Goal: Find specific page/section: Find specific page/section

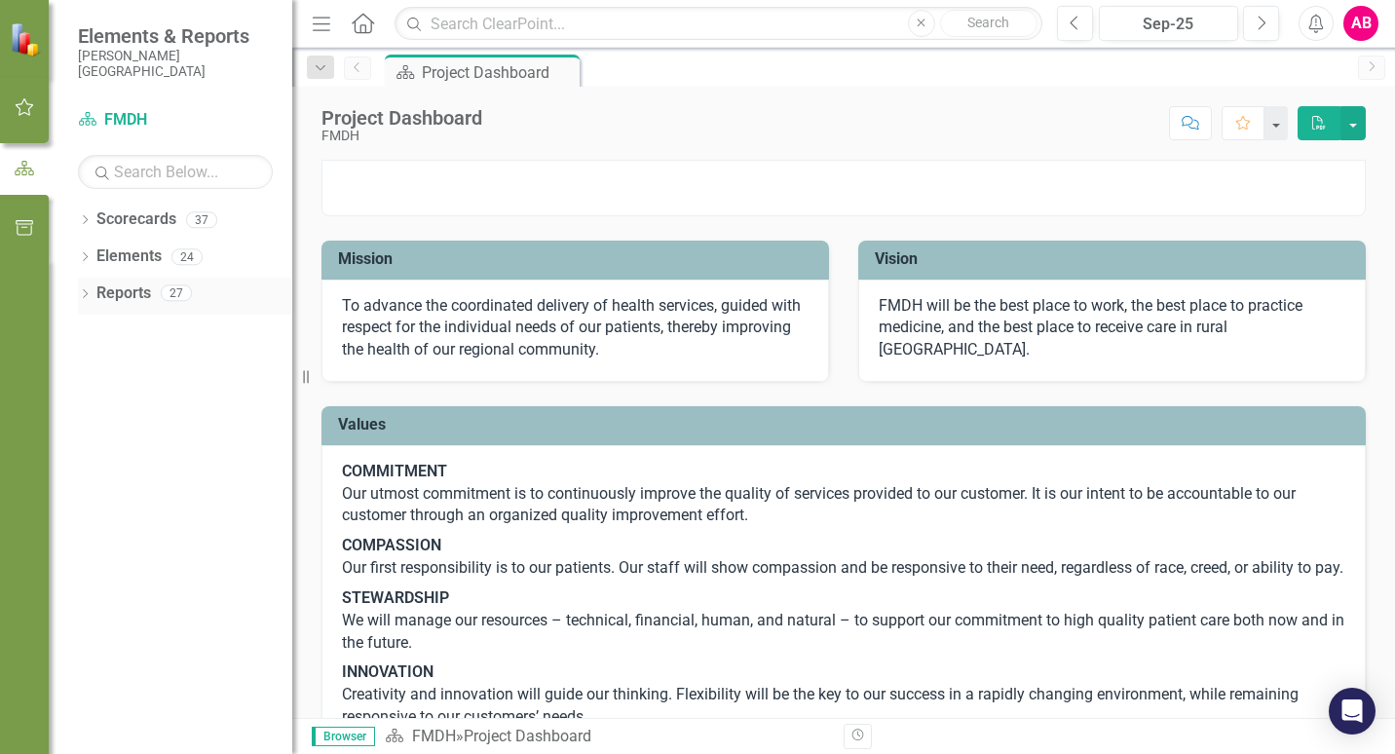
click at [87, 285] on div "Dropdown Reports 27" at bounding box center [185, 296] width 214 height 37
click at [78, 290] on icon "Dropdown" at bounding box center [85, 295] width 14 height 11
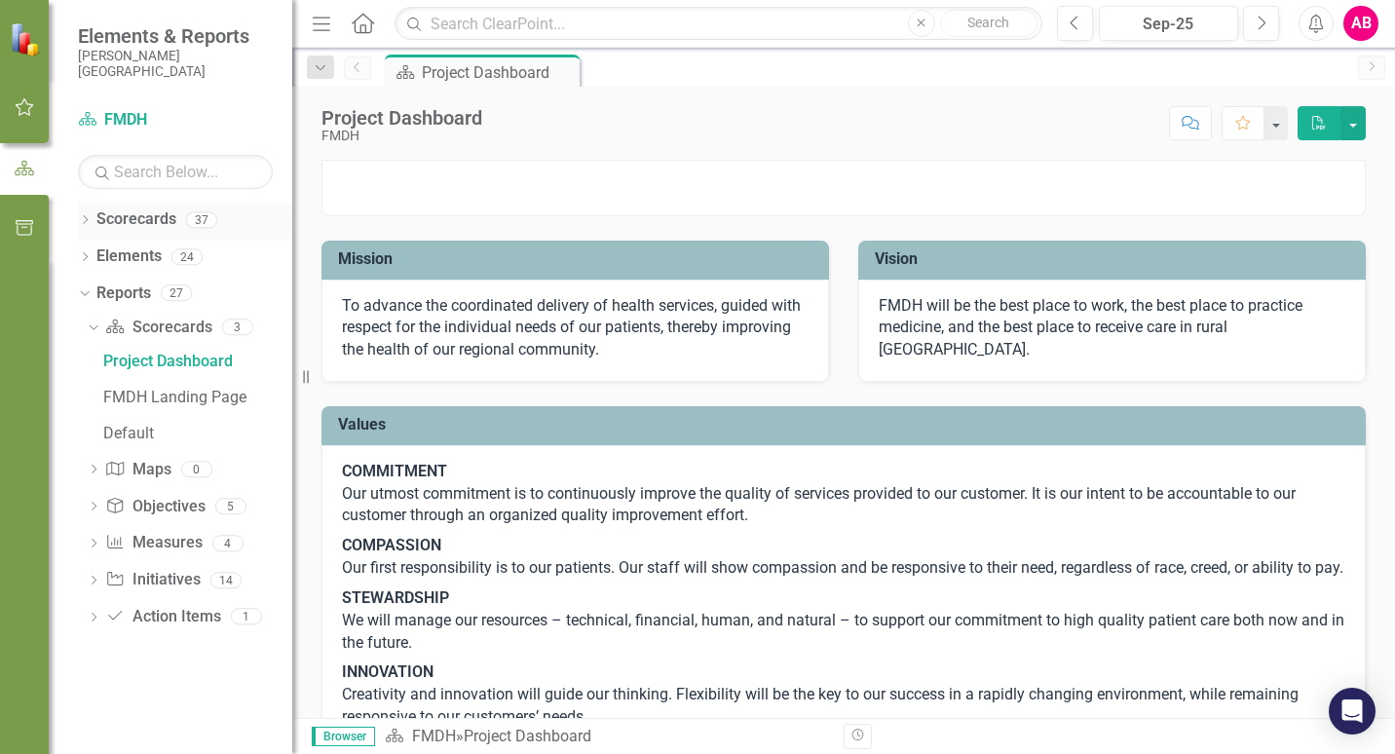
click at [89, 219] on icon "Dropdown" at bounding box center [85, 221] width 14 height 11
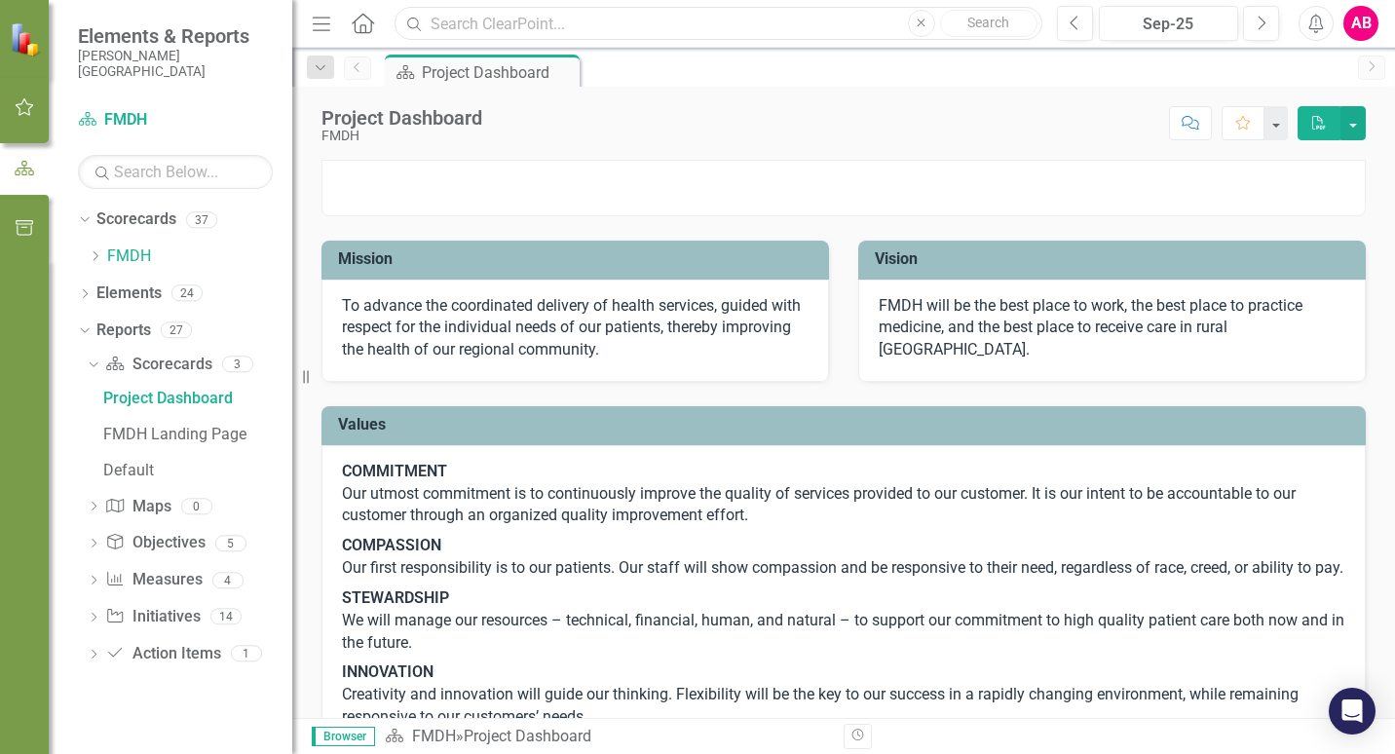
click at [716, 25] on input "text" at bounding box center [719, 24] width 648 height 34
type input "jace"
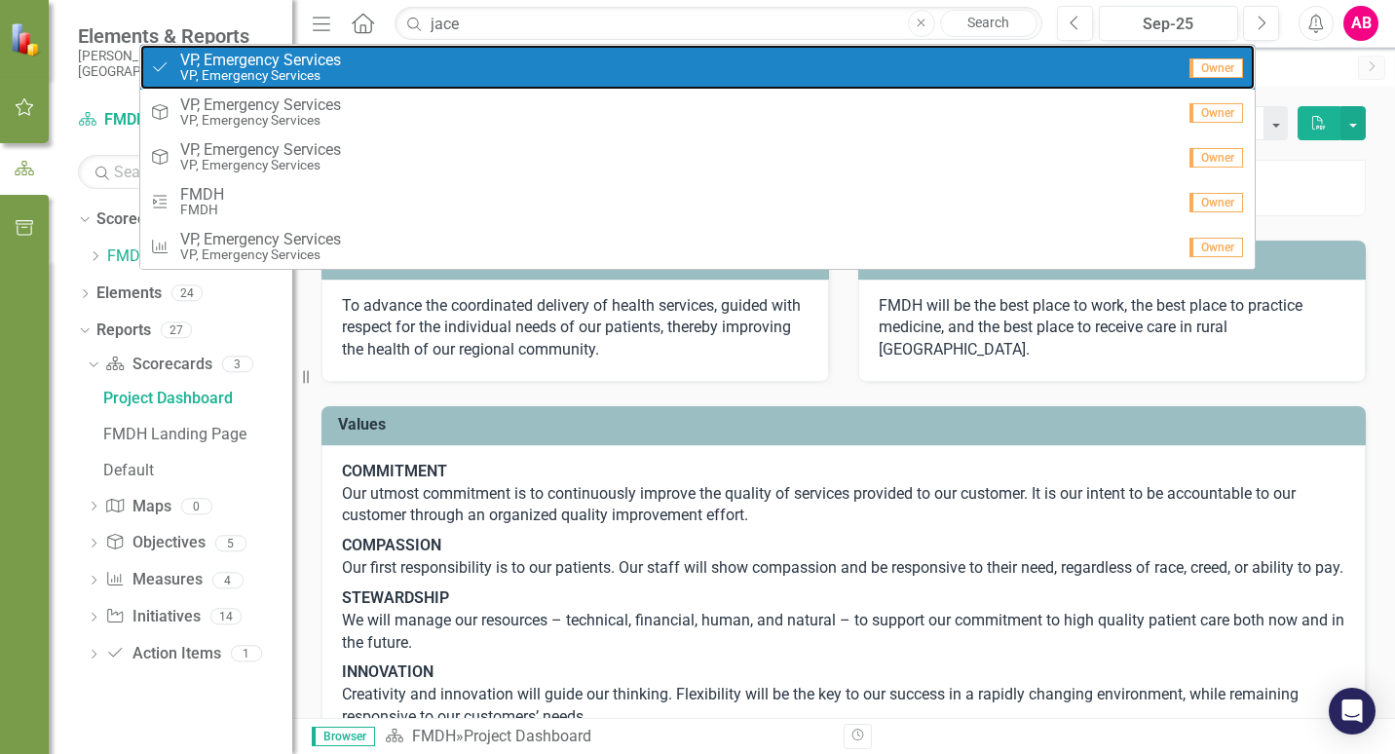
click at [368, 75] on div "Action Item VP, Emergency Services VP, Emergency Services" at bounding box center [662, 68] width 1025 height 32
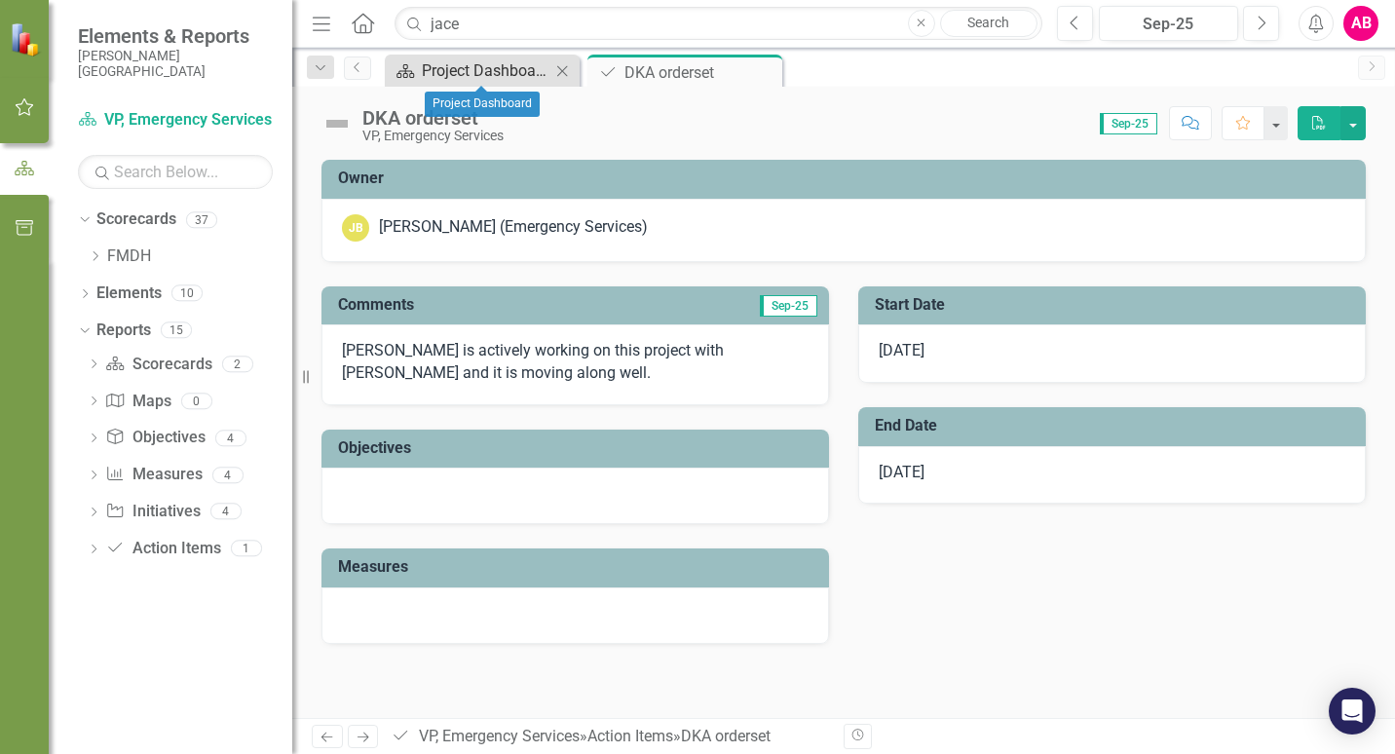
click at [477, 63] on div "Project Dashboard" at bounding box center [486, 70] width 129 height 24
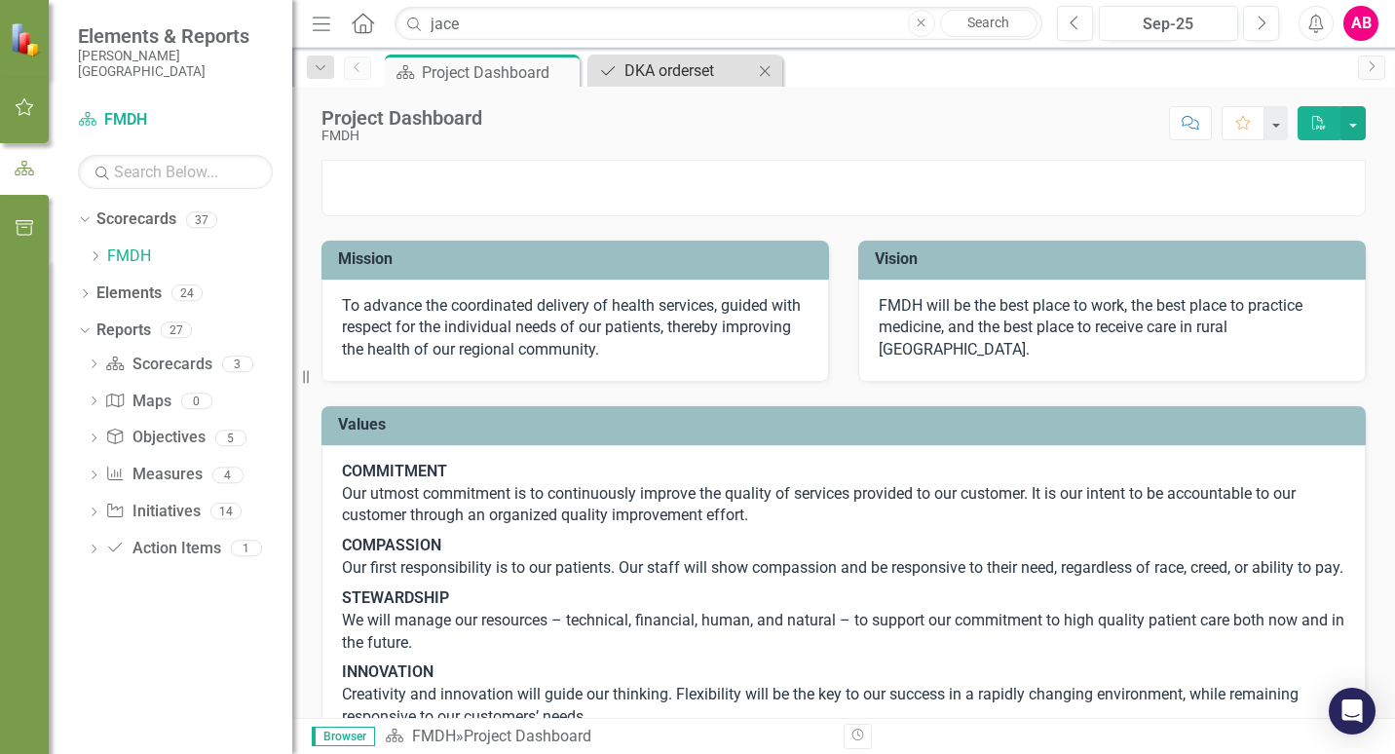
click at [623, 66] on link "Action Item DKA orderset" at bounding box center [672, 70] width 161 height 24
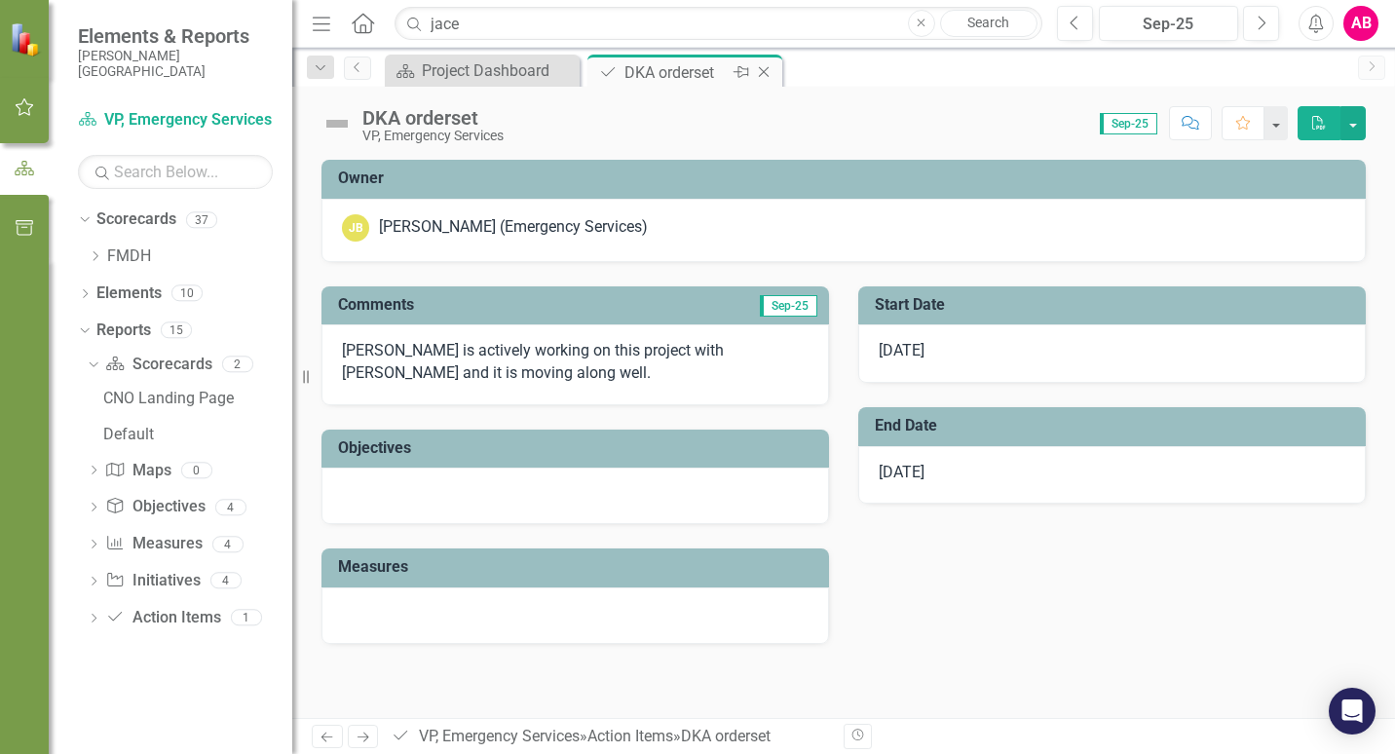
click at [765, 71] on icon at bounding box center [764, 72] width 11 height 11
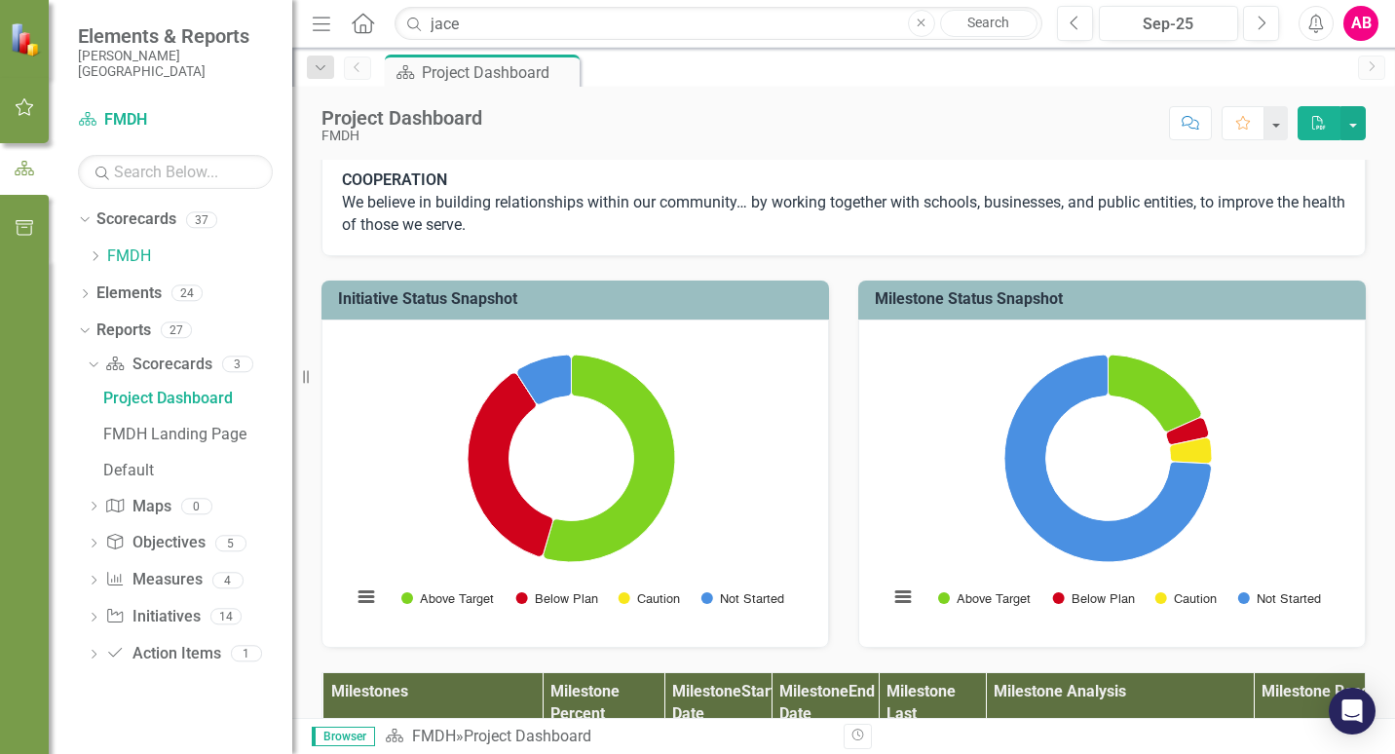
scroll to position [877, 0]
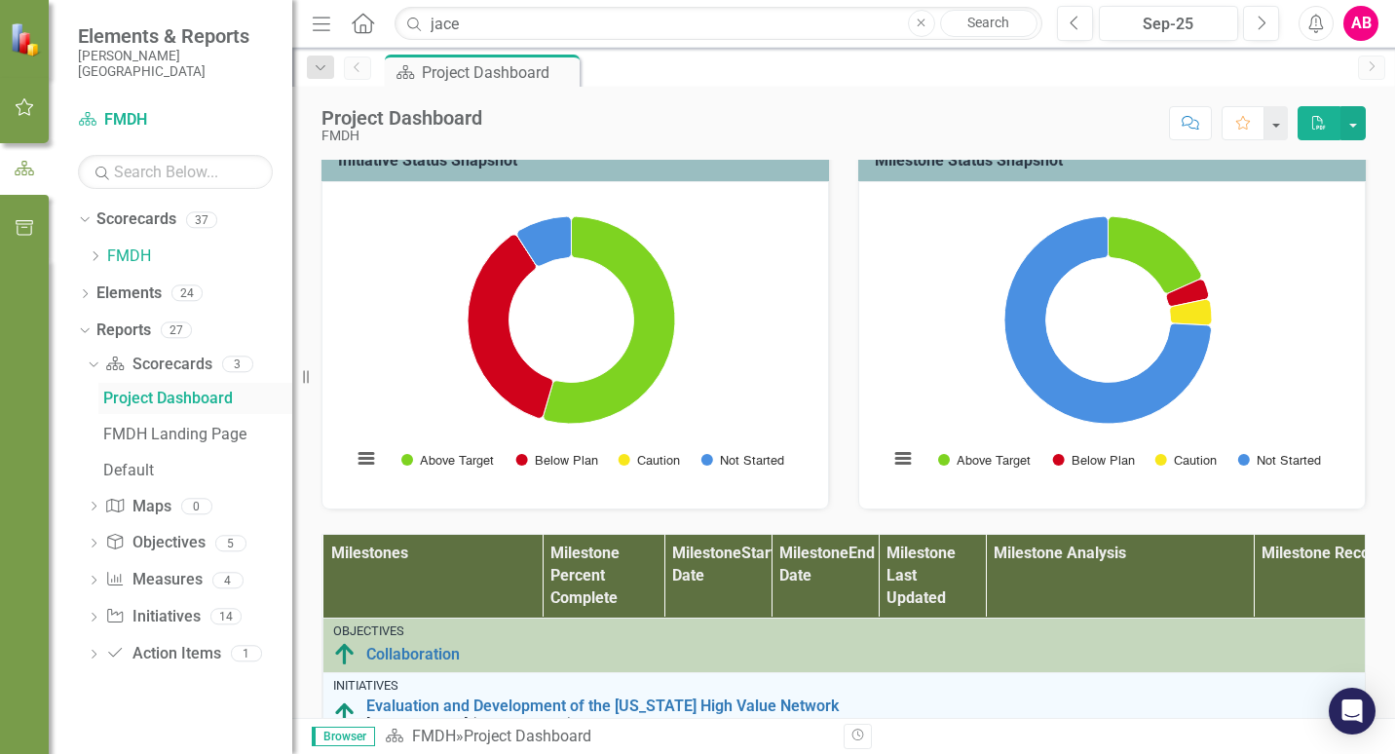
click at [153, 406] on div "Project Dashboard" at bounding box center [197, 399] width 189 height 18
